Goal: Find specific page/section: Find specific page/section

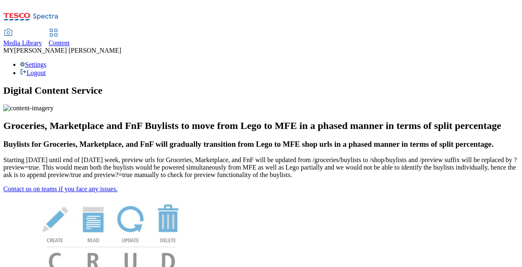
click at [70, 39] on span "Content" at bounding box center [59, 42] width 21 height 7
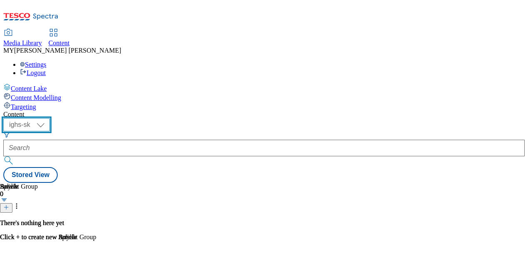
click at [50, 118] on select "ighs-cz ighs-hu ighs-sk" at bounding box center [26, 124] width 47 height 13
select select "ighs-cz"
click at [50, 118] on select "ighs-cz ighs-hu ighs-sk" at bounding box center [26, 124] width 47 height 13
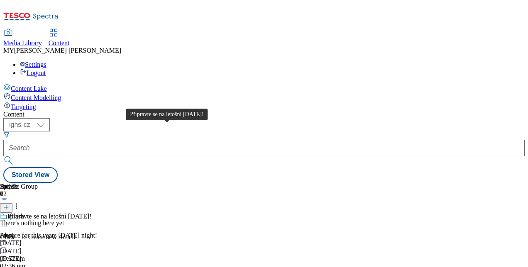
click at [92, 213] on div "Připravte se na letošní [DATE]!" at bounding box center [49, 216] width 84 height 7
